Goal: Task Accomplishment & Management: Use online tool/utility

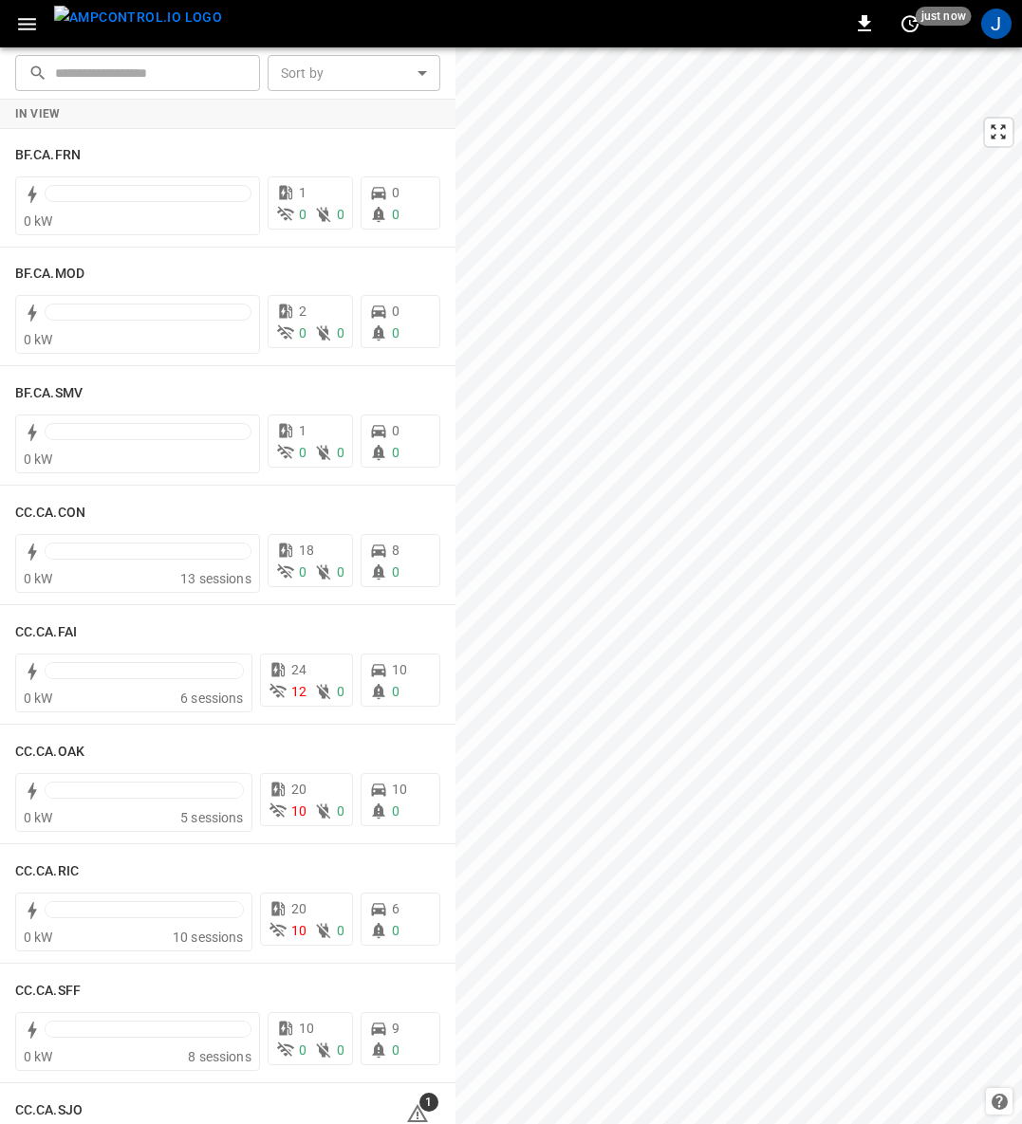
click at [26, 28] on icon "button" at bounding box center [27, 24] width 18 height 12
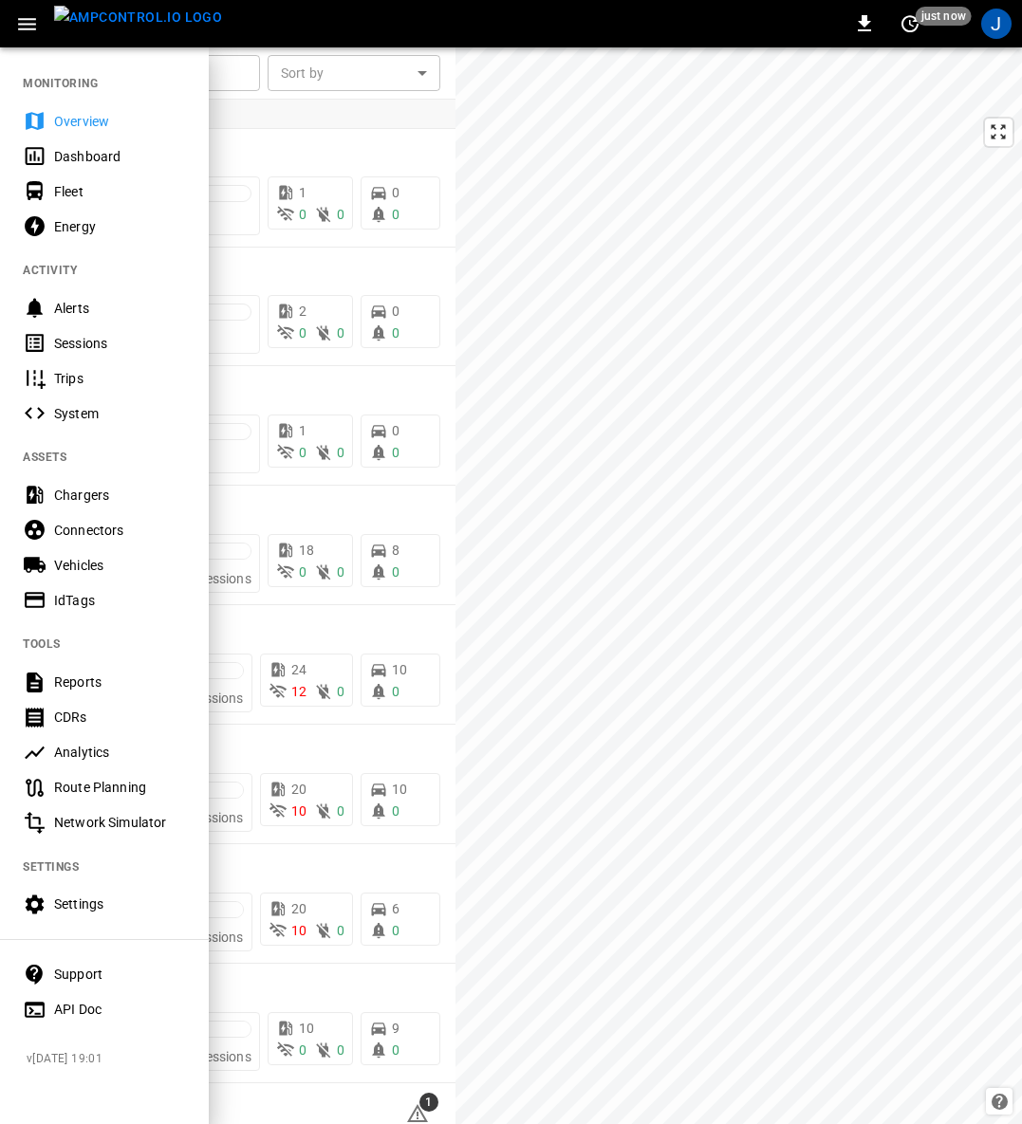
drag, startPoint x: 65, startPoint y: 188, endPoint x: 656, endPoint y: 705, distance: 784.5
click at [65, 188] on div "Fleet" at bounding box center [120, 191] width 132 height 19
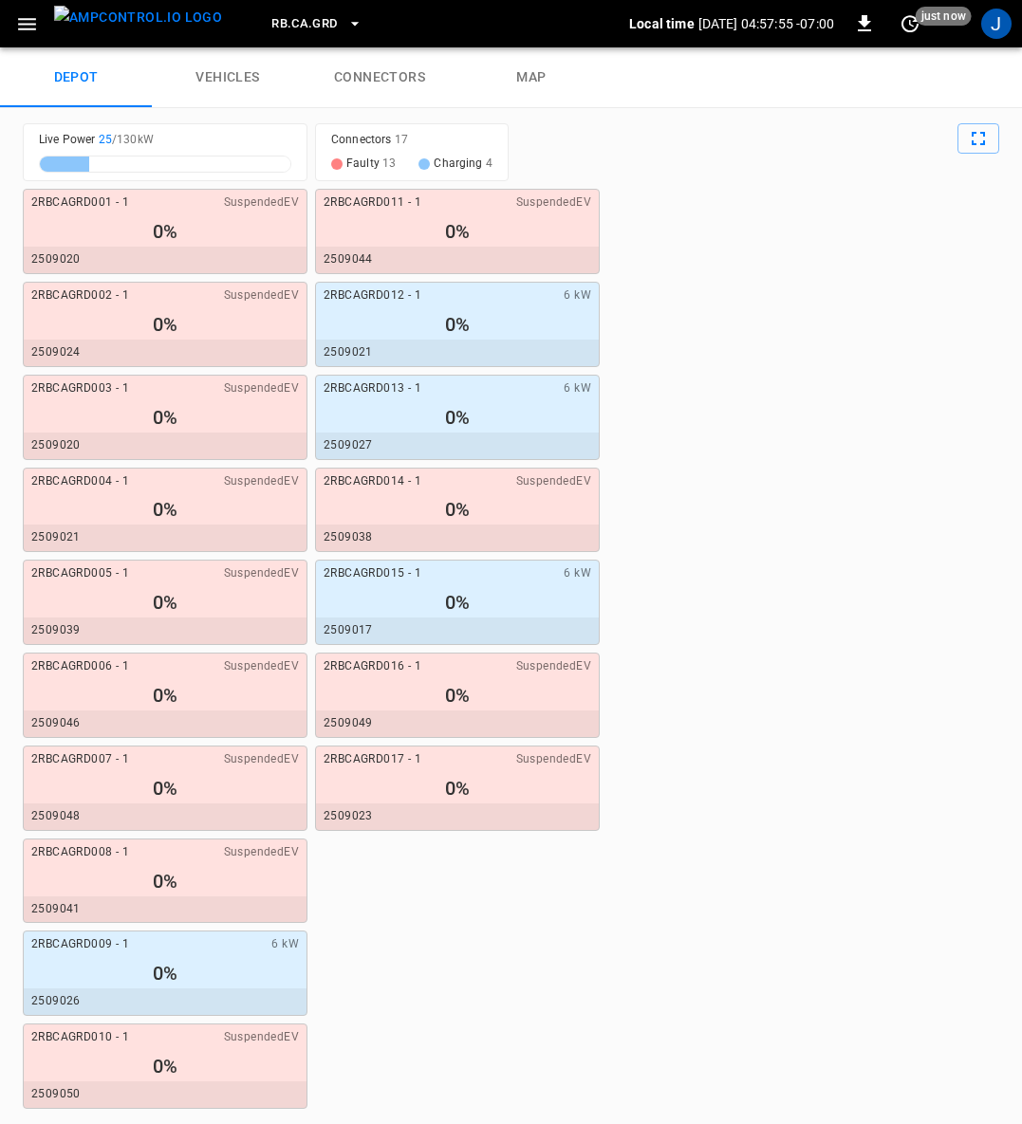
click at [360, 77] on link "connectors" at bounding box center [380, 77] width 152 height 61
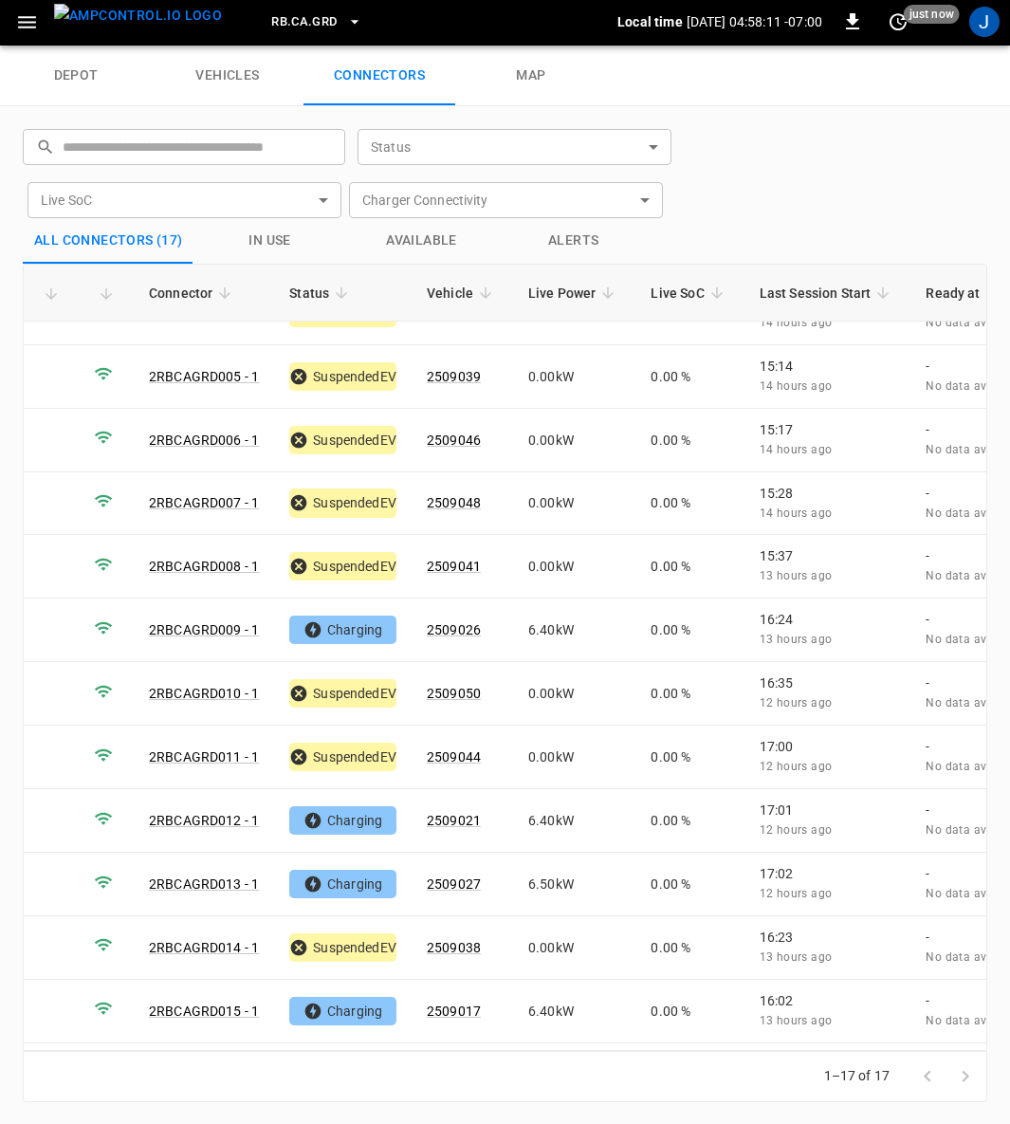
scroll to position [283, 0]
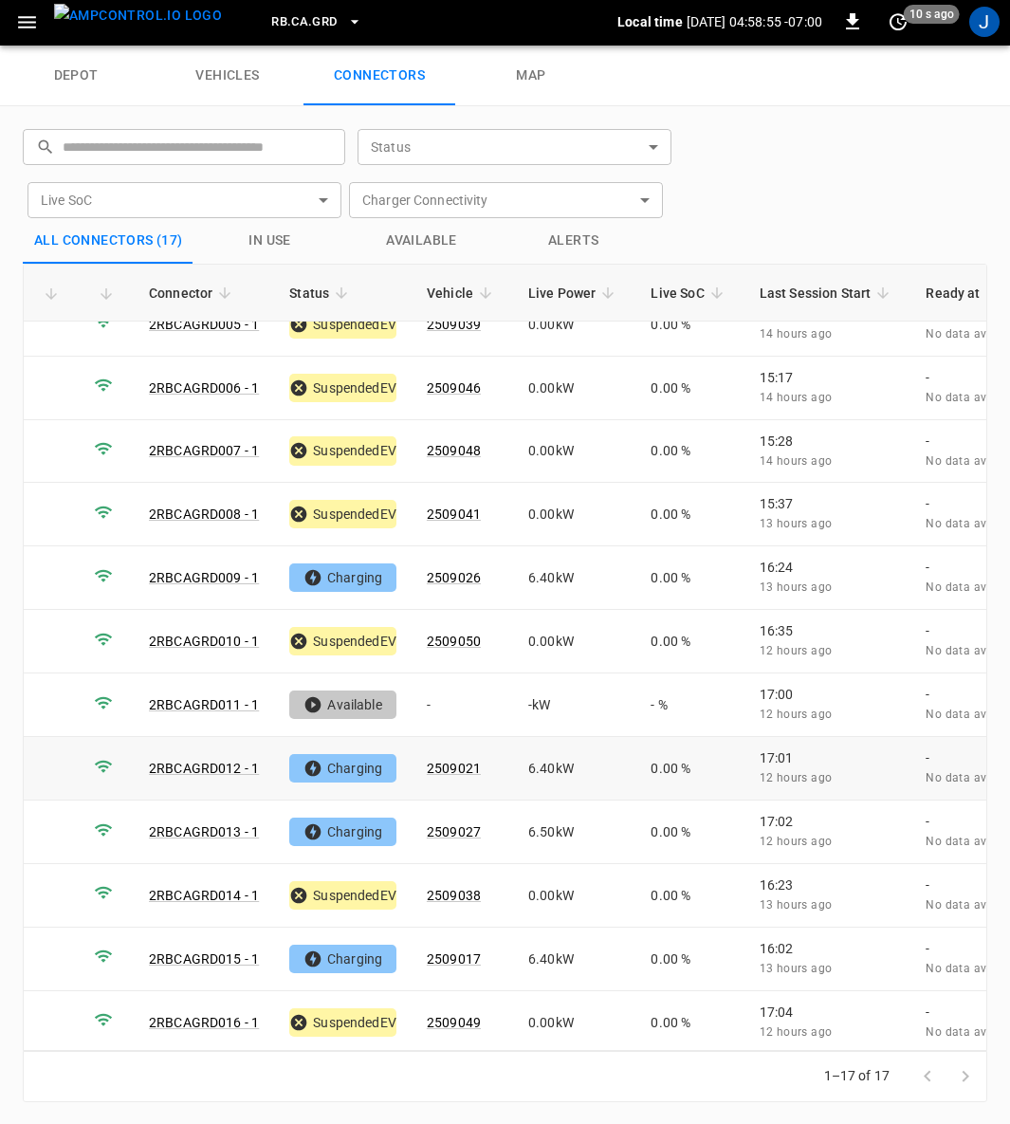
click at [217, 761] on link "2RBCAGRD012 - 1" at bounding box center [204, 768] width 110 height 15
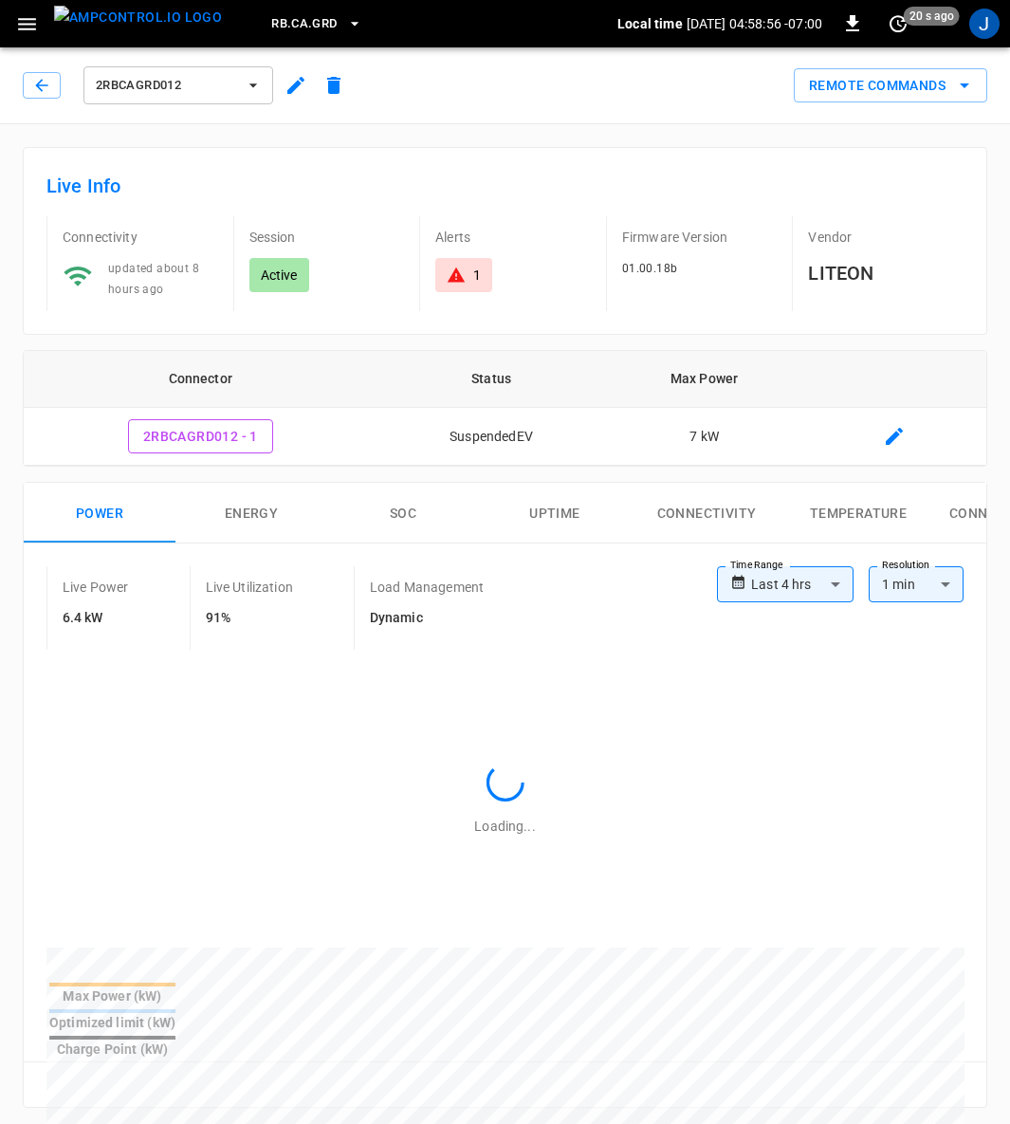
type input "**********"
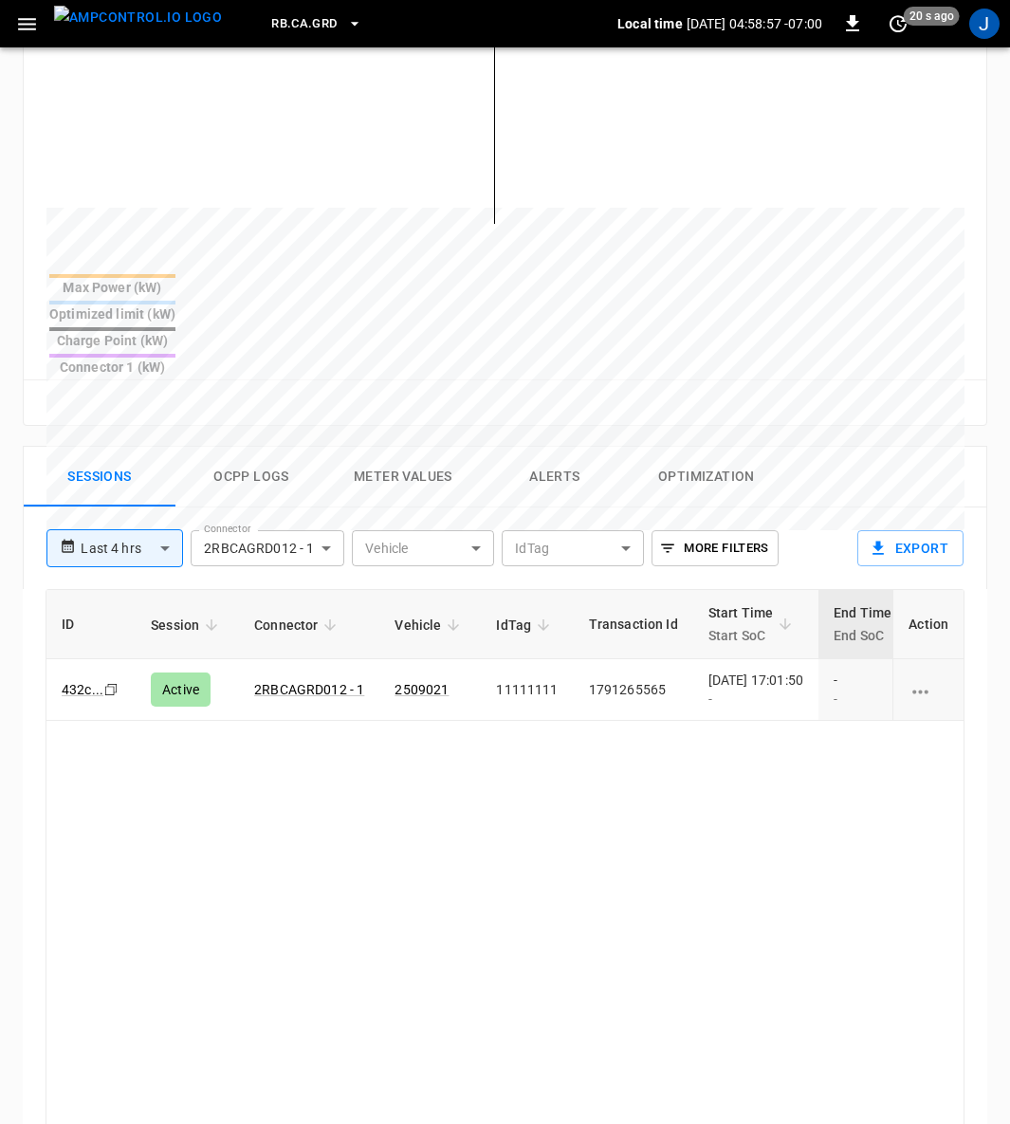
scroll to position [711, 0]
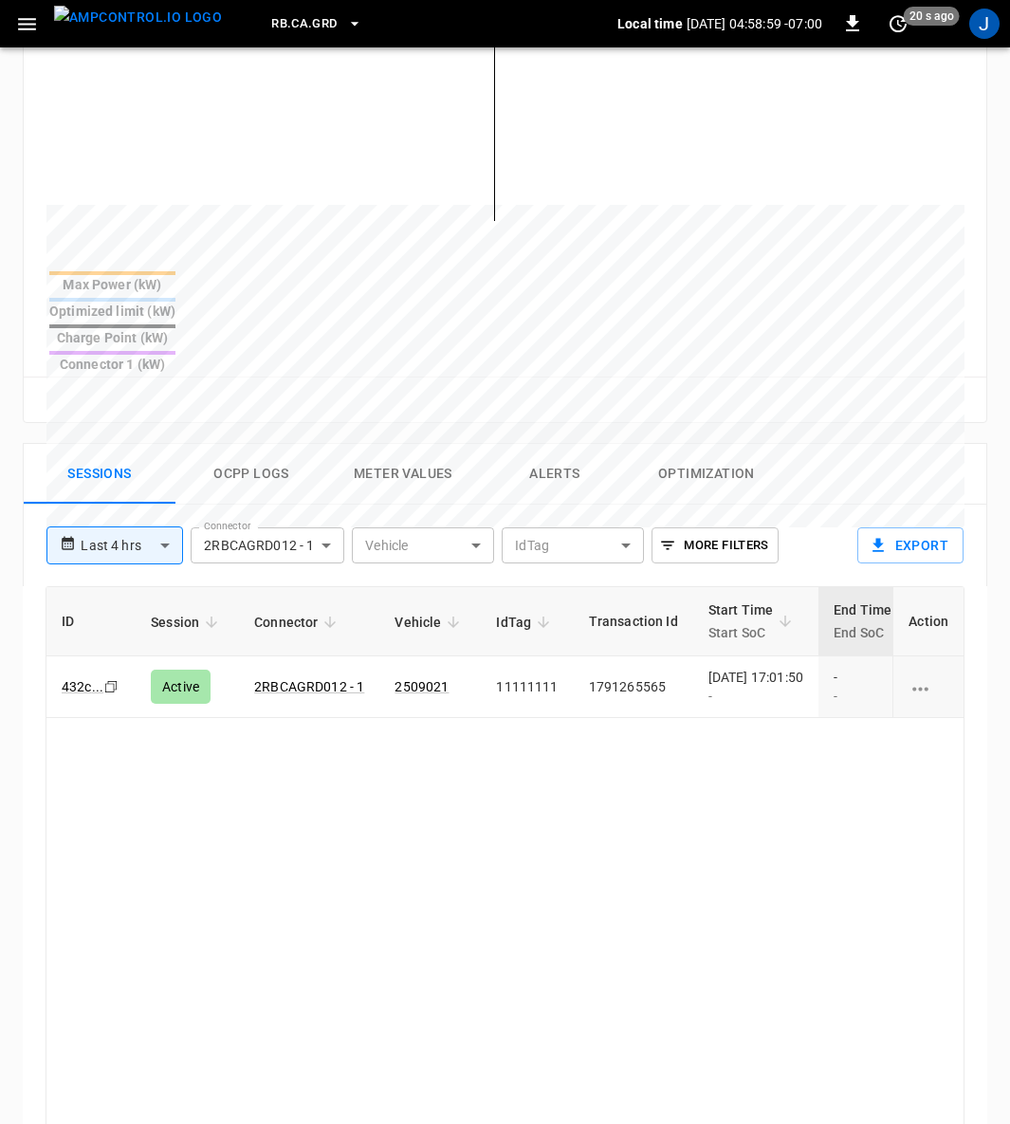
click at [785, 687] on div "-" at bounding box center [756, 696] width 95 height 19
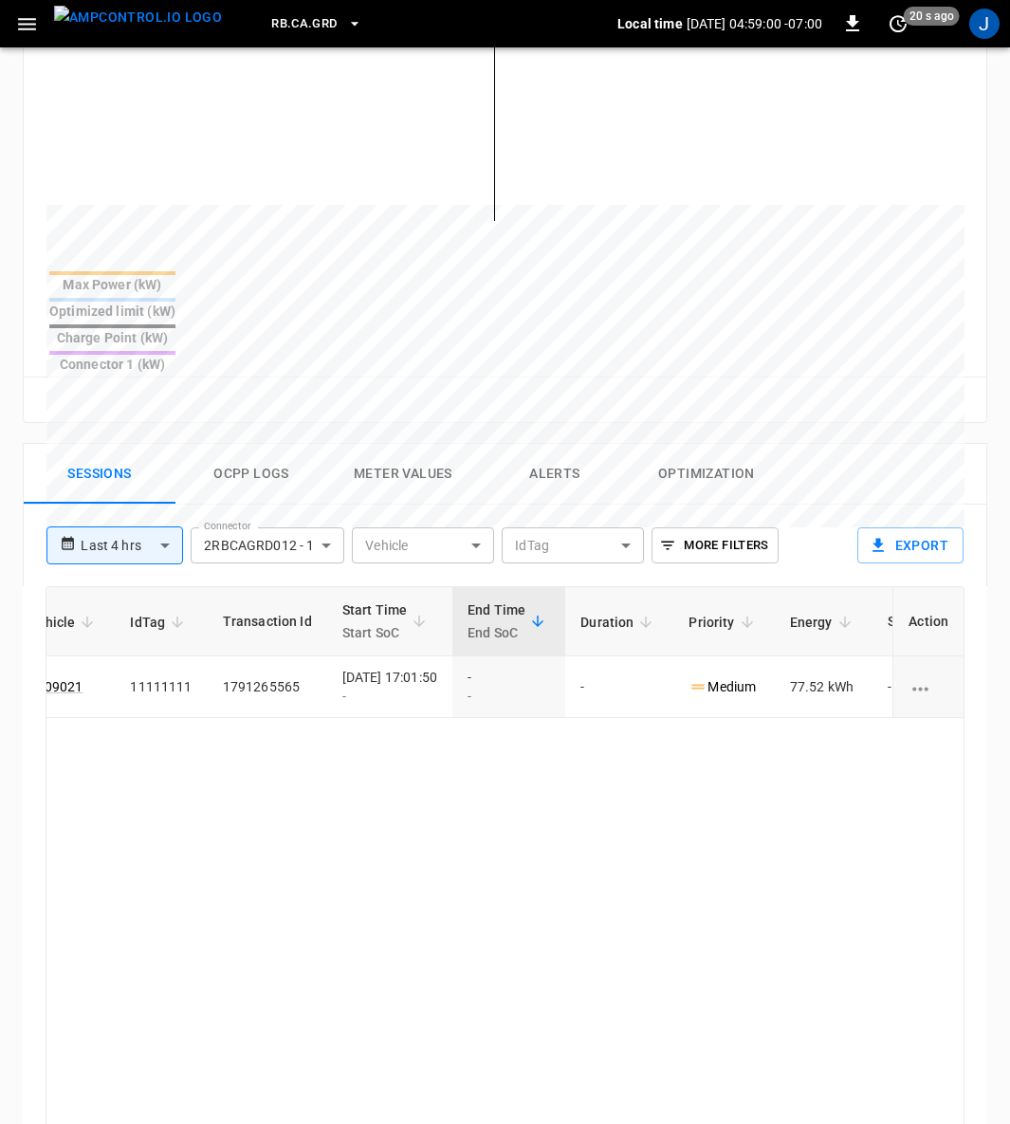
scroll to position [0, 501]
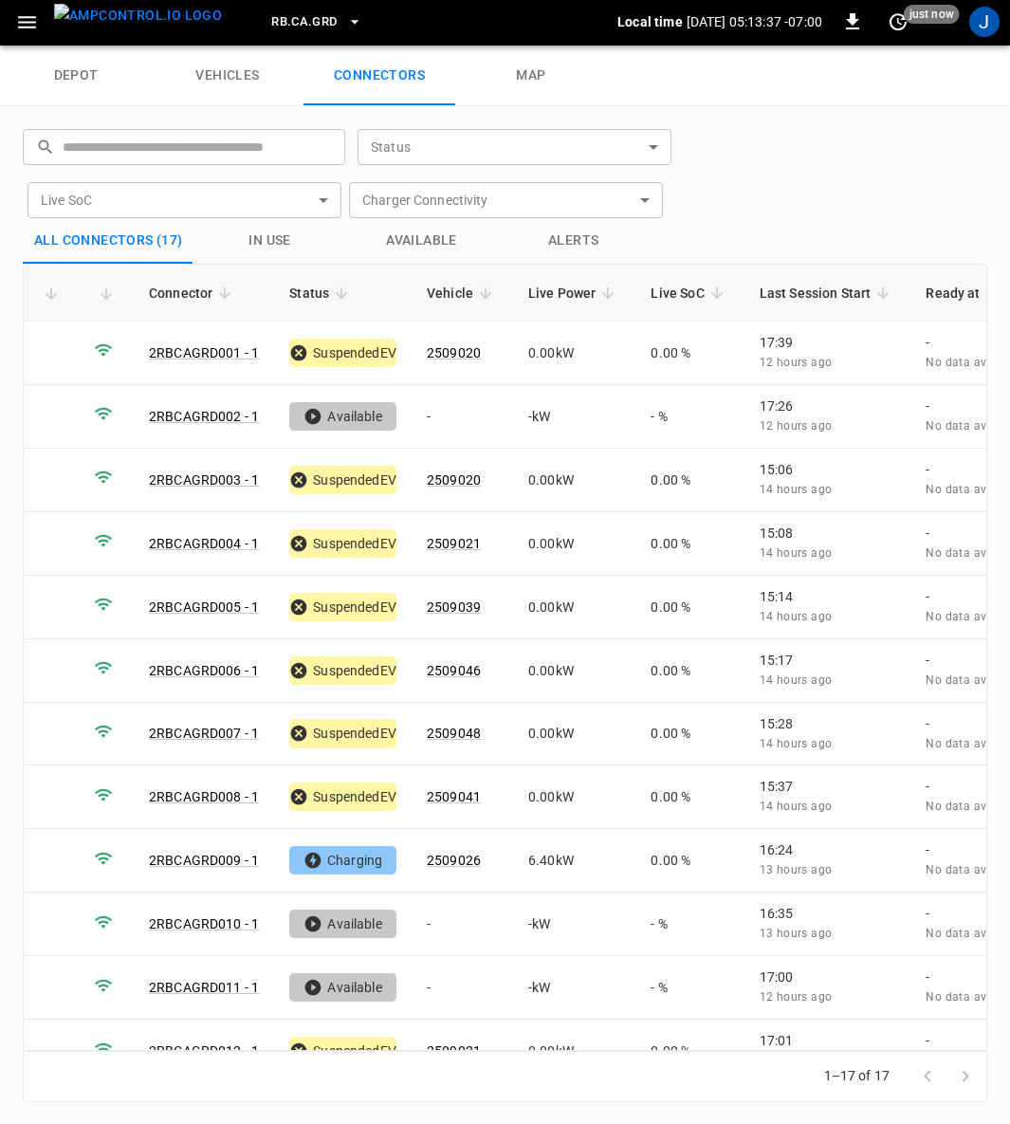
click at [28, 13] on icon "button" at bounding box center [27, 22] width 24 height 24
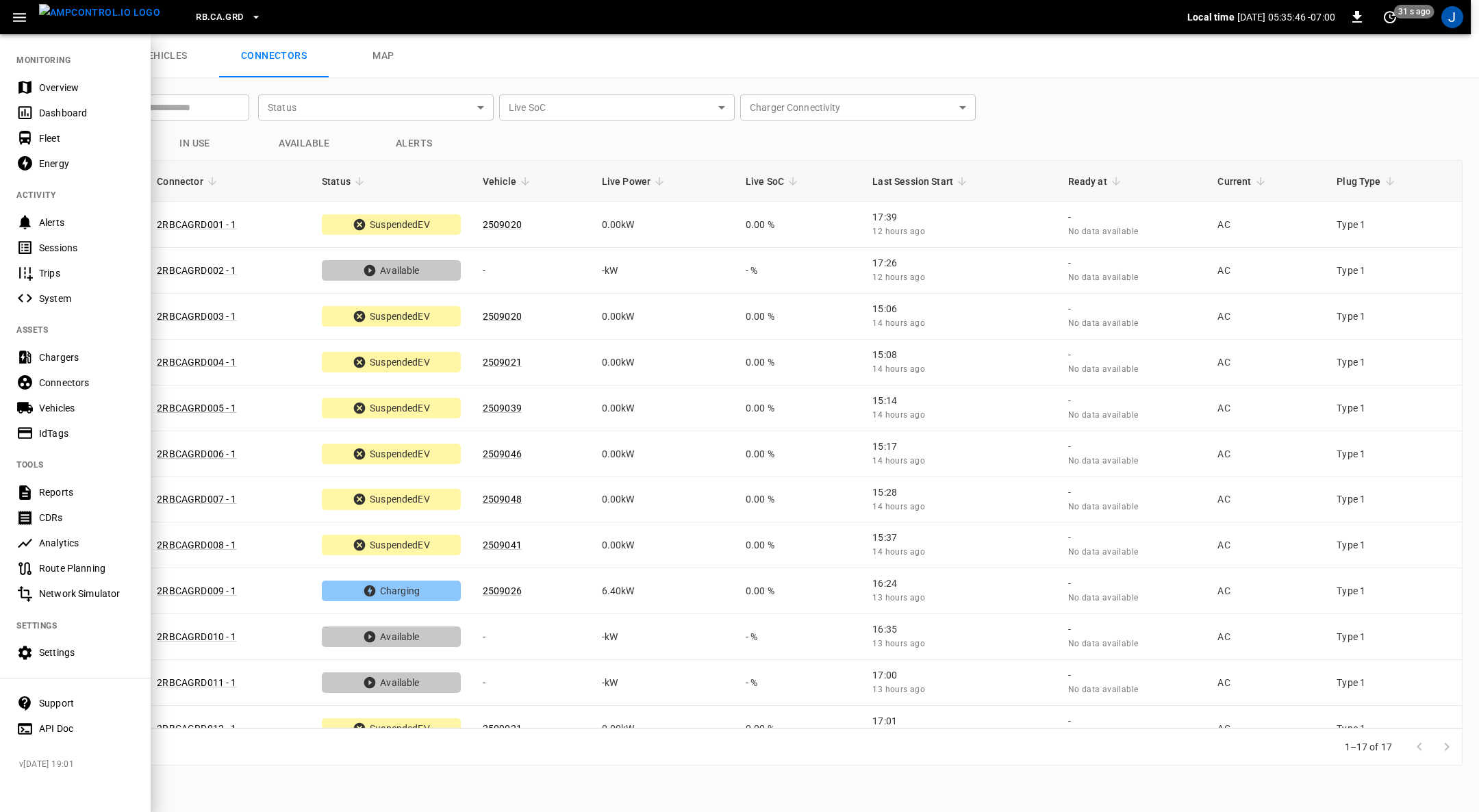
click at [737, 77] on div at bounding box center [739, 406] width 1479 height 812
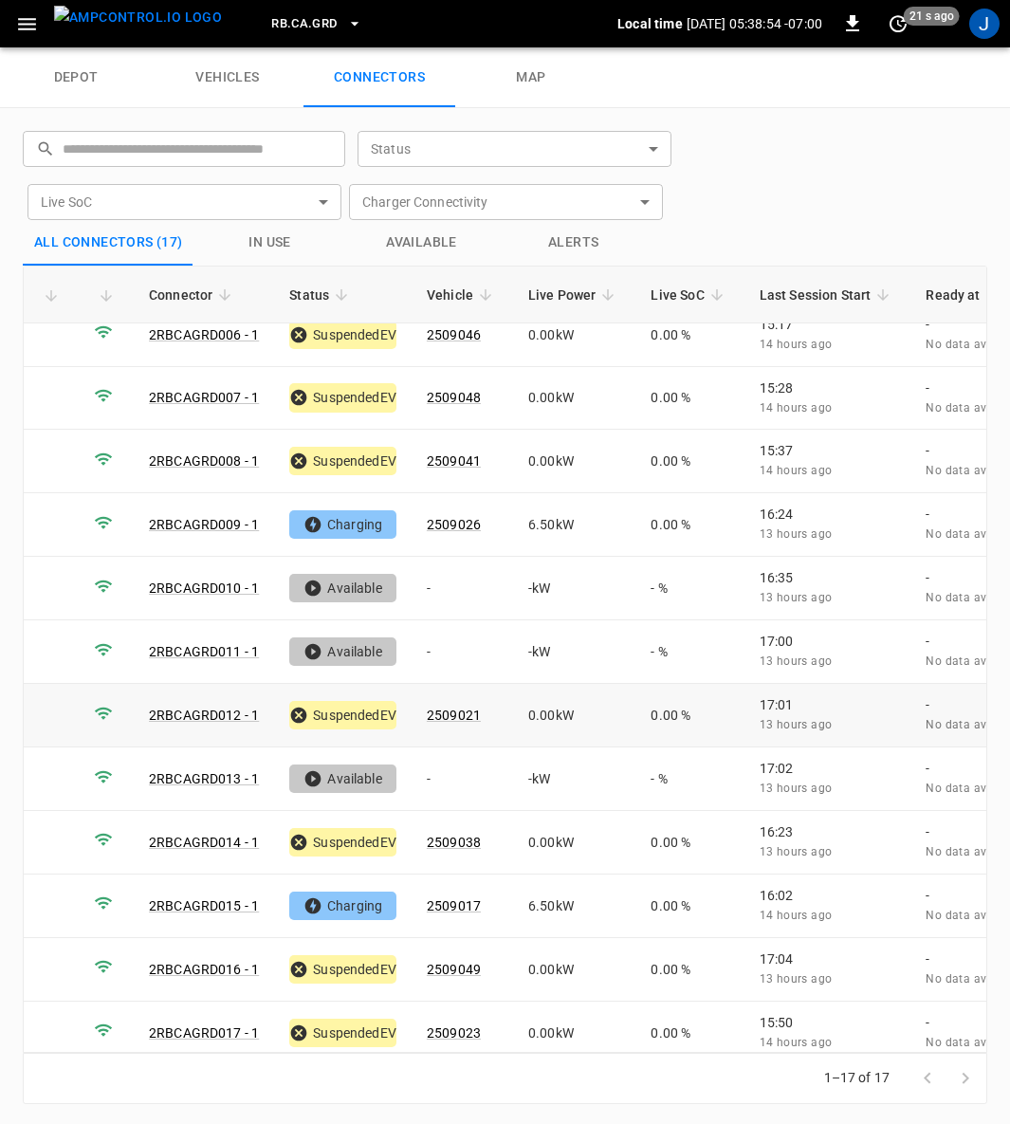
scroll to position [2, 0]
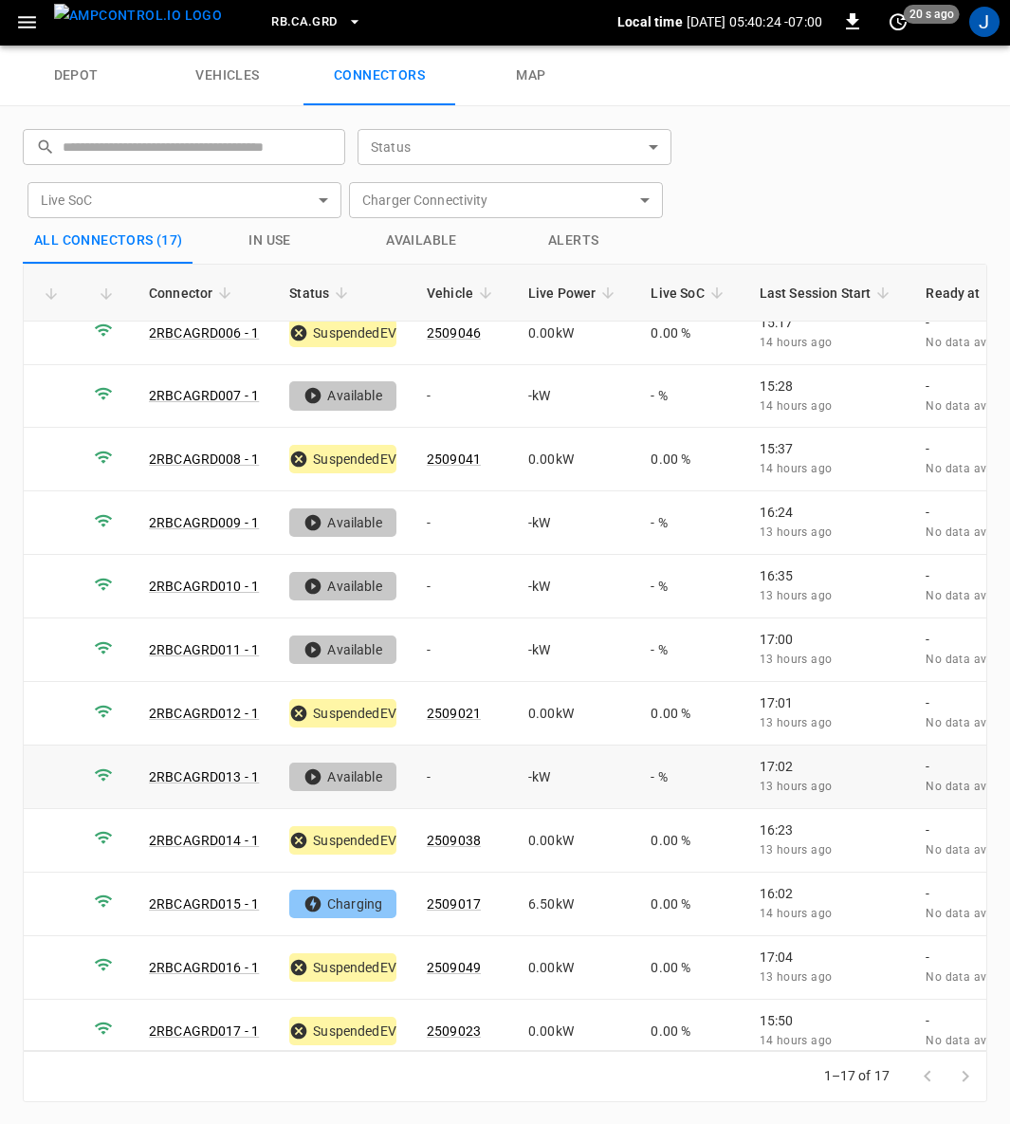
click at [859, 1013] on td "15:50 14 hours ago" at bounding box center [828, 1032] width 167 height 64
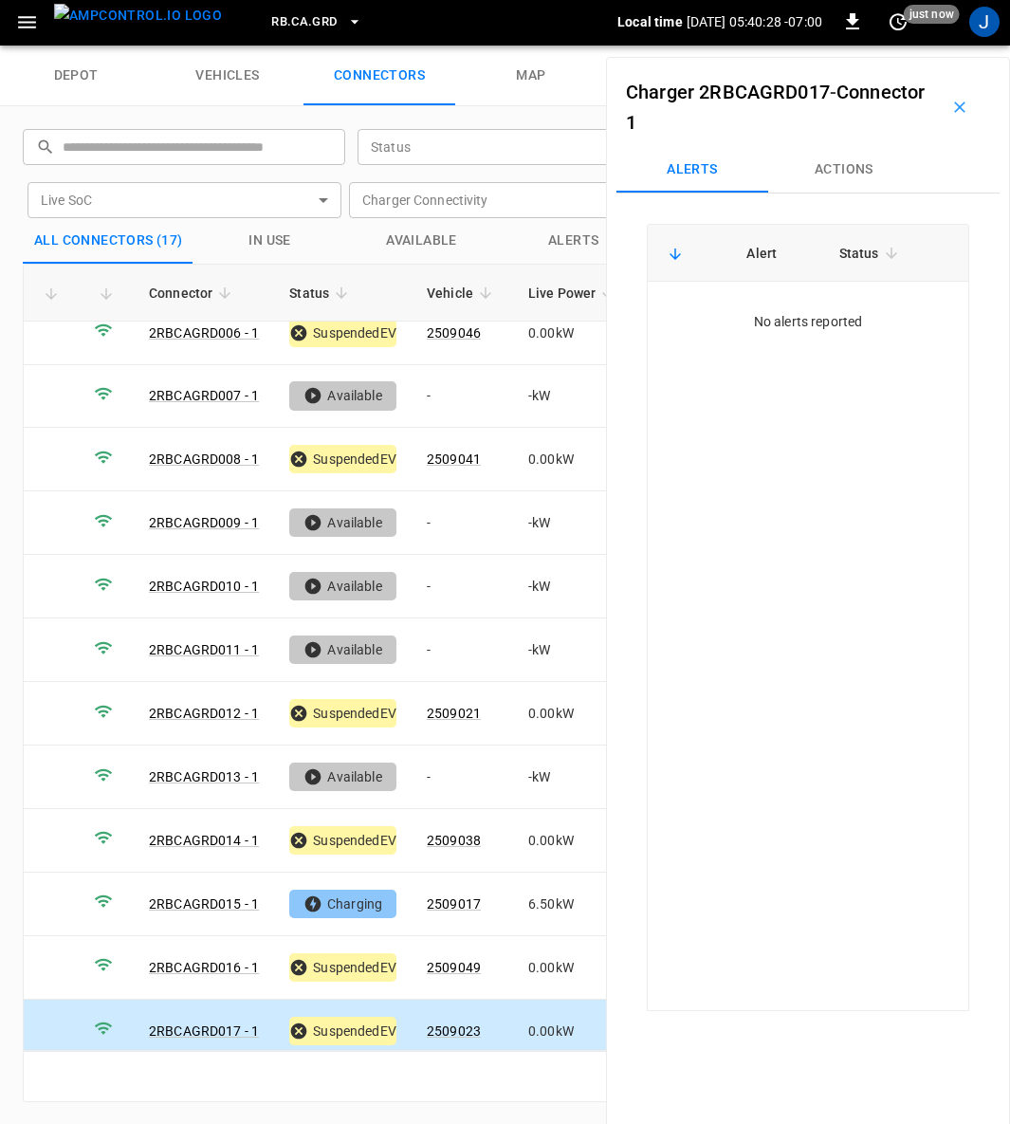
click at [951, 110] on icon "button" at bounding box center [960, 107] width 19 height 19
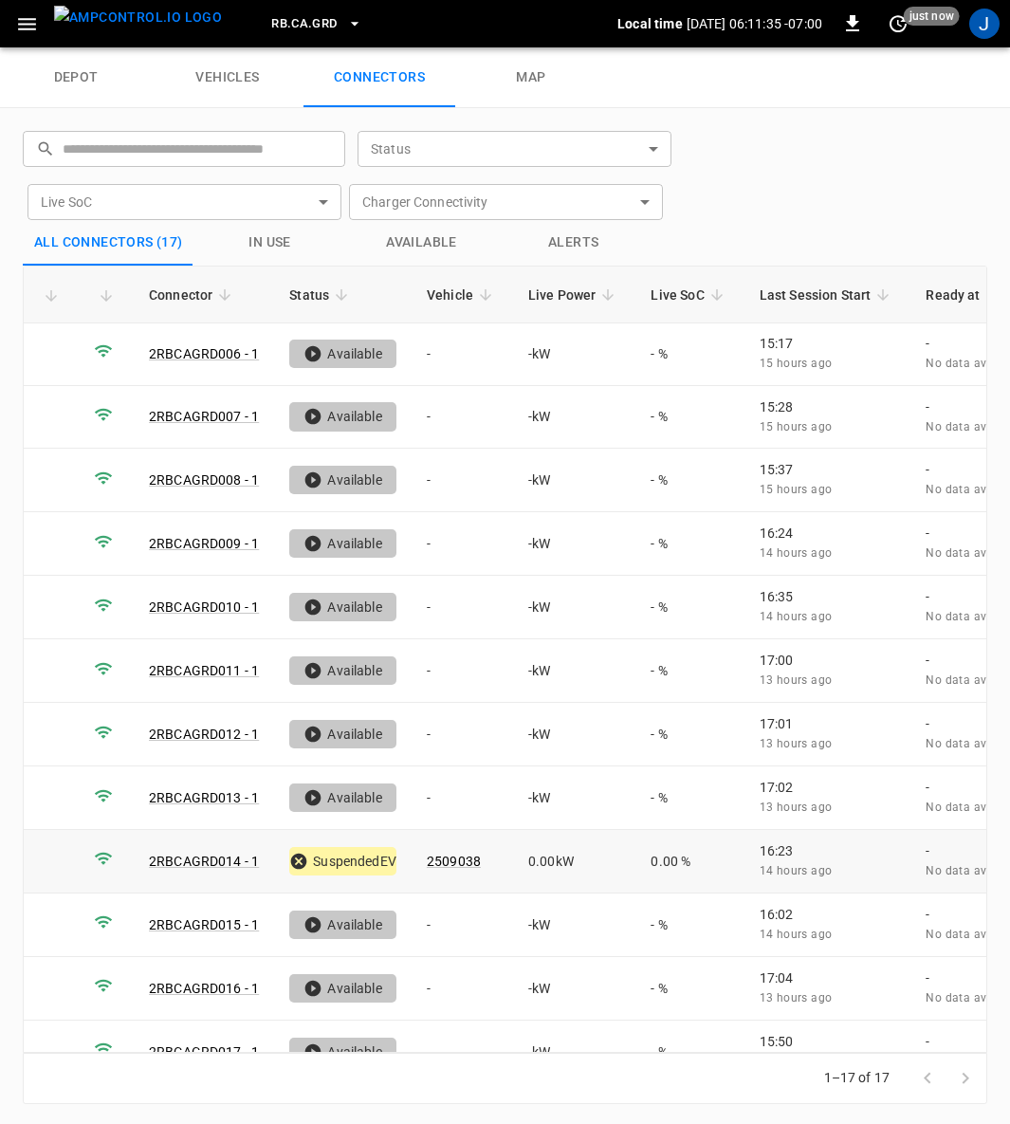
scroll to position [338, 0]
